Goal: Task Accomplishment & Management: Use online tool/utility

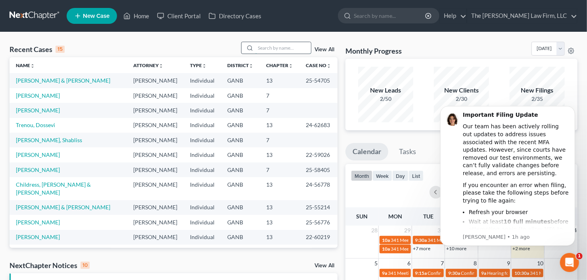
click at [291, 44] on input "search" at bounding box center [283, 48] width 56 height 12
type input "[PERSON_NAME]"
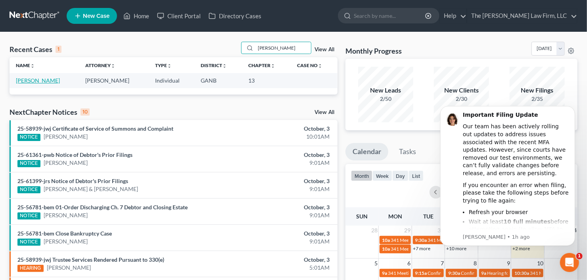
click at [33, 79] on link "[PERSON_NAME]" at bounding box center [38, 80] width 44 height 7
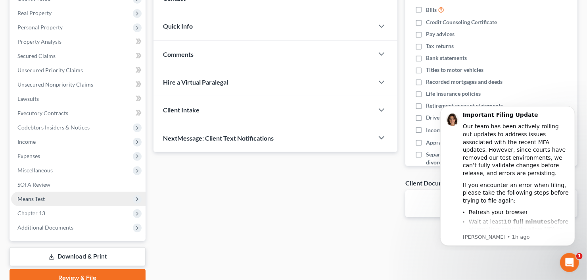
scroll to position [127, 0]
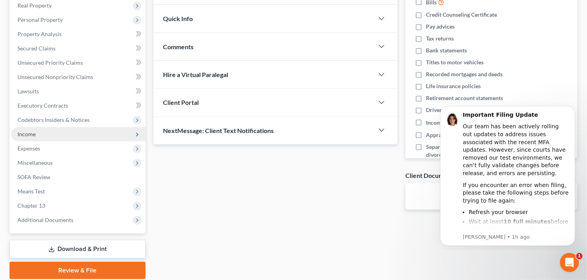
click at [42, 134] on span "Income" at bounding box center [78, 134] width 134 height 14
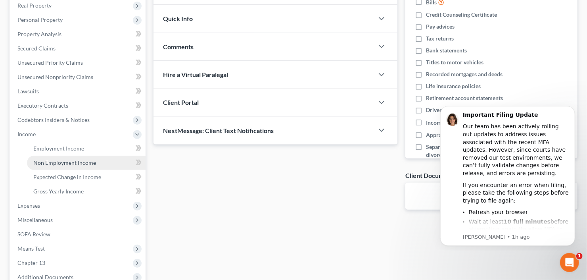
click at [50, 164] on span "Non Employment Income" at bounding box center [64, 162] width 63 height 7
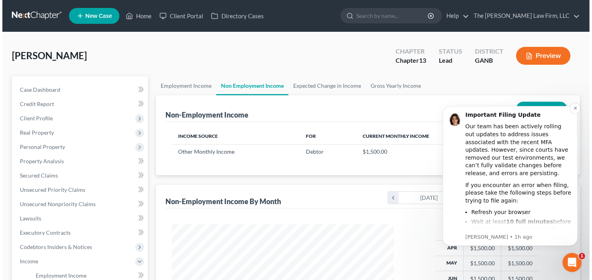
scroll to position [142, 238]
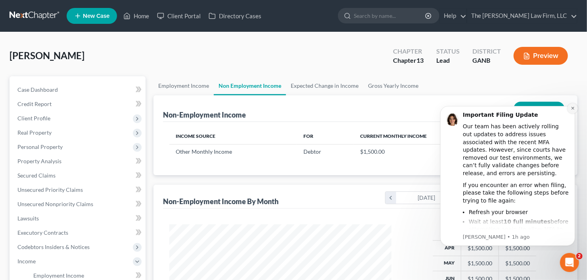
click at [571, 107] on icon "Dismiss notification" at bounding box center [572, 108] width 4 height 4
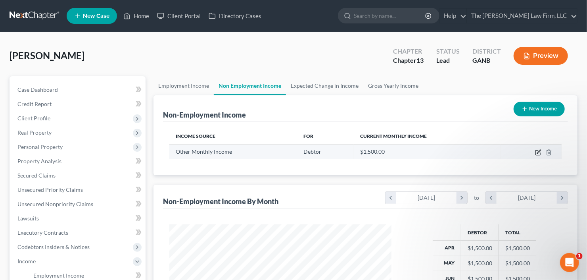
click at [537, 151] on icon "button" at bounding box center [539, 152] width 4 height 4
select select "13"
select select "0"
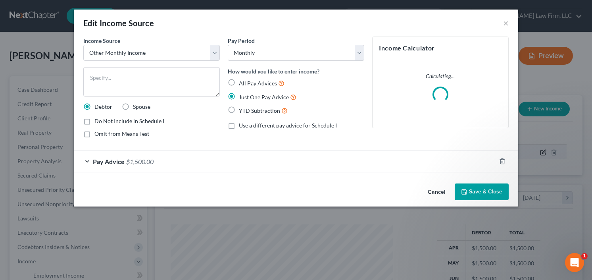
scroll to position [142, 240]
click at [238, 108] on div "YTD Subtraction" at bounding box center [296, 110] width 136 height 9
click at [239, 112] on label "YTD Subtraction" at bounding box center [263, 110] width 49 height 9
click at [242, 111] on input "YTD Subtraction" at bounding box center [244, 108] width 5 height 5
radio input "true"
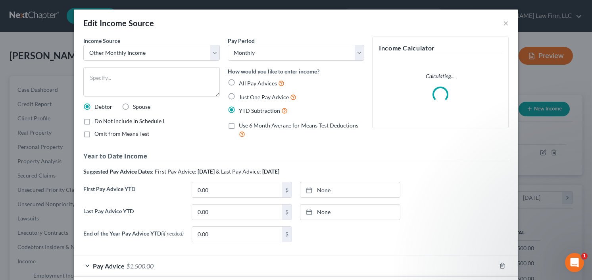
click at [208, 219] on div "Last Pay Advice YTD 0.00 $ None close Date Time chevron_left [DATE] chevron_rig…" at bounding box center [295, 215] width 433 height 22
click at [213, 215] on input "0.00" at bounding box center [237, 211] width 90 height 15
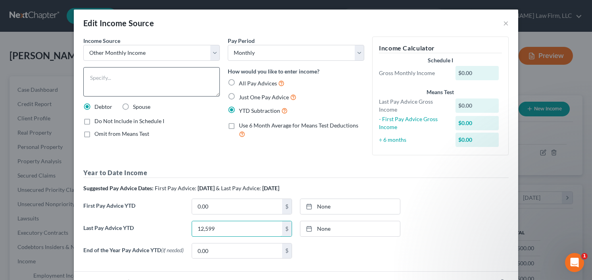
type input "12,599"
click at [116, 81] on textarea at bounding box center [151, 81] width 136 height 29
type textarea "1009 Income"
click at [133, 108] on label "Spouse" at bounding box center [141, 107] width 17 height 8
click at [136, 108] on input "Spouse" at bounding box center [138, 105] width 5 height 5
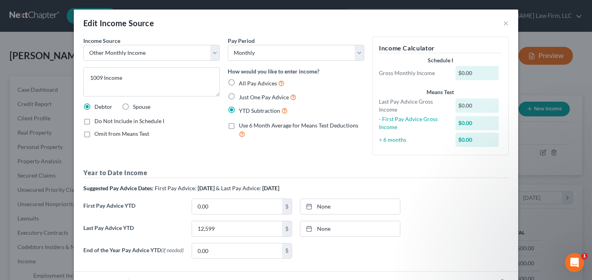
radio input "true"
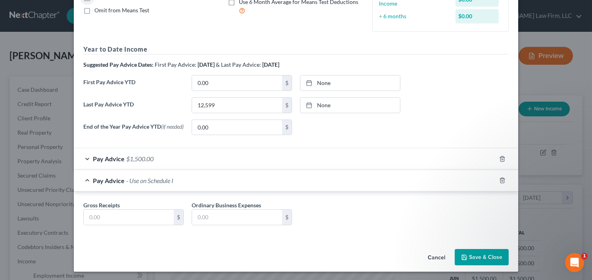
scroll to position [125, 0]
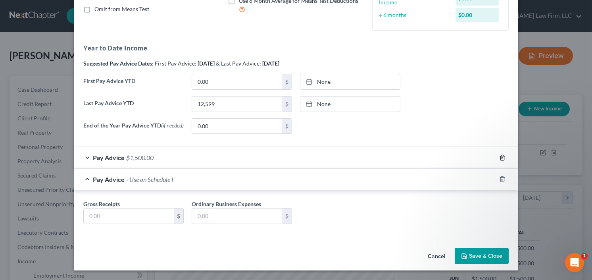
click at [501, 157] on icon "button" at bounding box center [502, 157] width 4 height 5
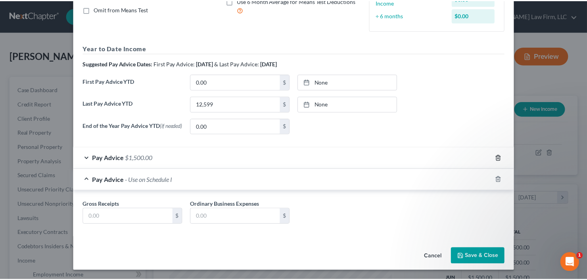
scroll to position [103, 0]
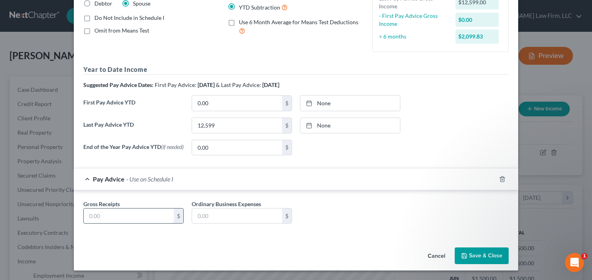
click at [129, 213] on input "text" at bounding box center [129, 215] width 90 height 15
type input "2,000"
click at [471, 256] on button "Save & Close" at bounding box center [482, 255] width 54 height 17
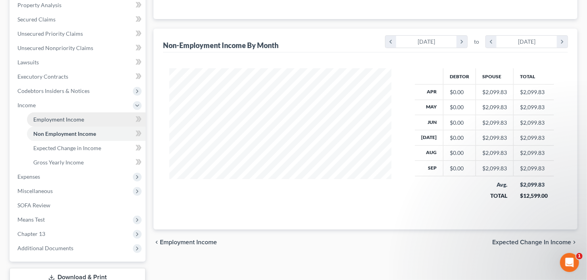
scroll to position [190, 0]
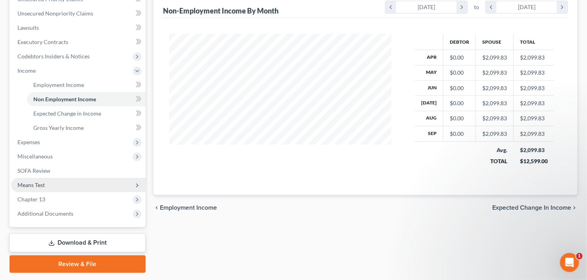
click at [56, 188] on span "Means Test" at bounding box center [78, 185] width 134 height 14
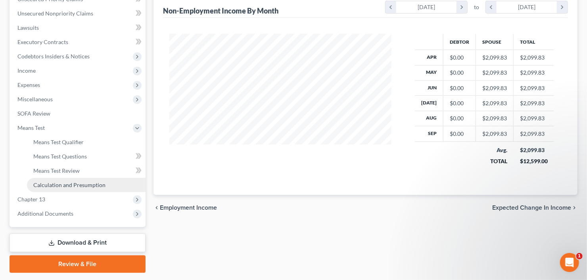
click at [84, 185] on span "Calculation and Presumption" at bounding box center [69, 184] width 72 height 7
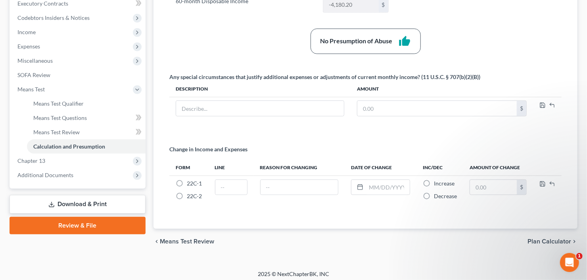
scroll to position [231, 0]
